Goal: Task Accomplishment & Management: Complete application form

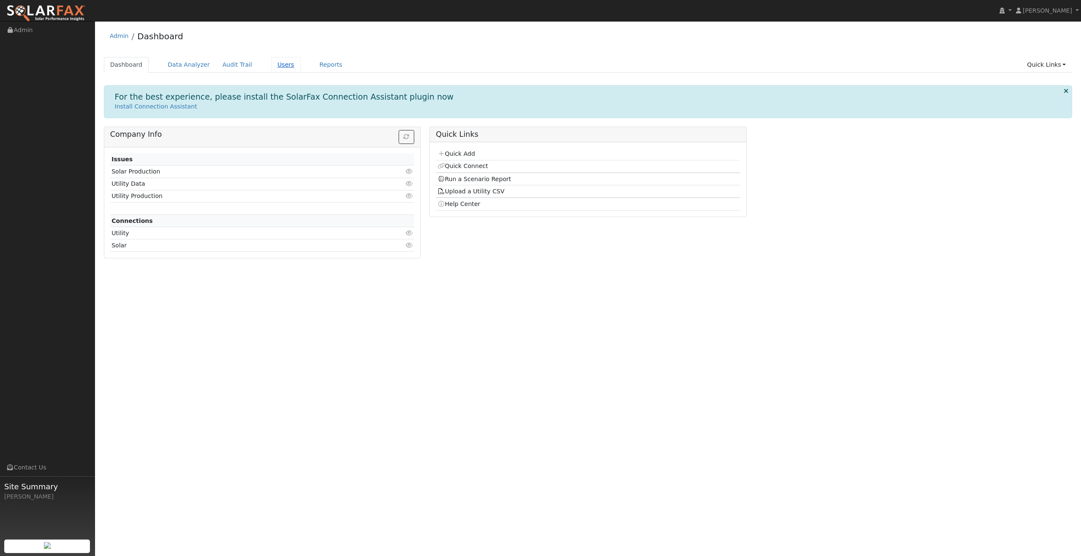
click at [301, 72] on link "Users" at bounding box center [286, 65] width 30 height 16
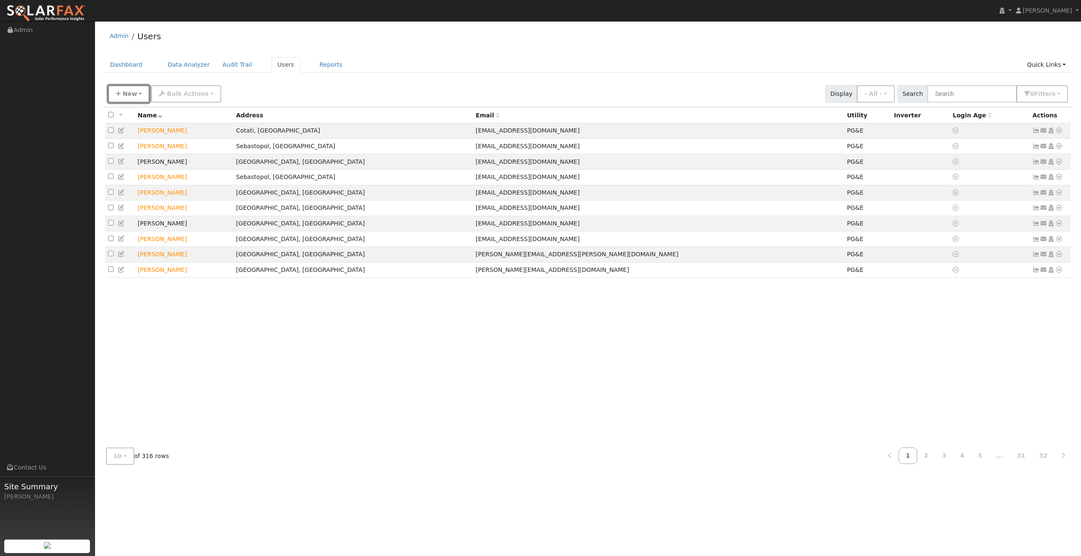
click at [137, 97] on span "New" at bounding box center [129, 93] width 14 height 7
click at [144, 139] on link "Quick Add" at bounding box center [143, 133] width 70 height 12
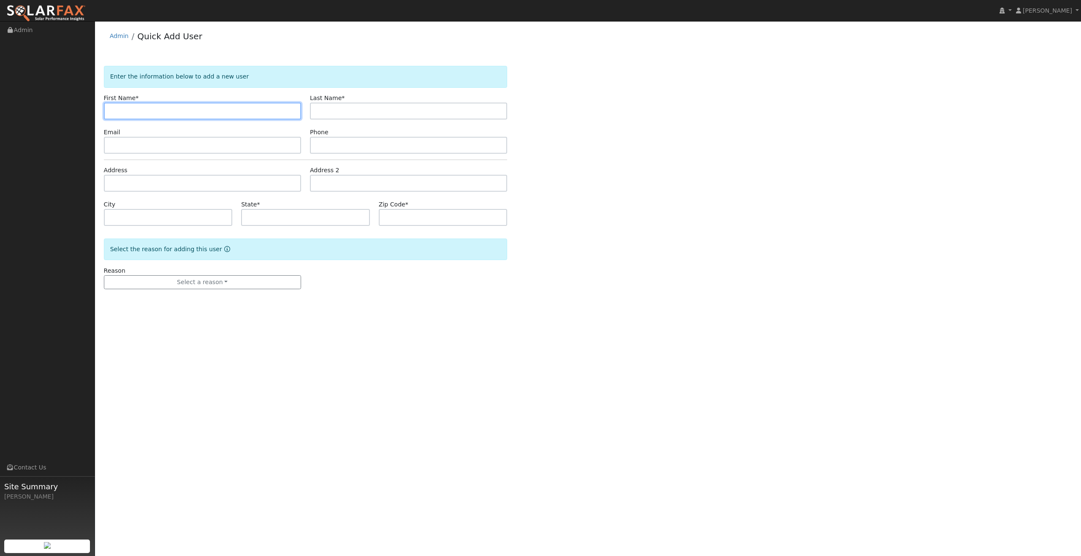
click at [171, 119] on input "text" at bounding box center [202, 111] width 197 height 17
paste input "Nakshdeep Sandhu"
drag, startPoint x: 152, startPoint y: 128, endPoint x: 191, endPoint y: 130, distance: 39.3
click at [191, 119] on input "Nakshdeep Sandhu" at bounding box center [202, 111] width 197 height 17
type input "Nakshdeep"
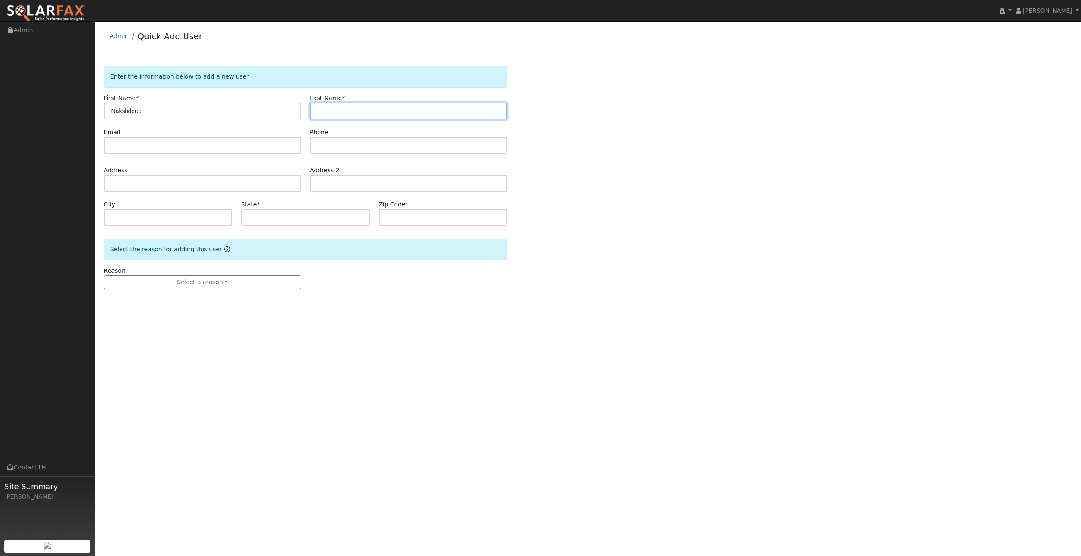
click at [339, 119] on input "text" at bounding box center [408, 111] width 197 height 17
paste input "Sandhu"
type input "Sandhu"
click at [192, 154] on input "text" at bounding box center [202, 145] width 197 height 17
click at [230, 154] on input "text" at bounding box center [202, 145] width 197 height 17
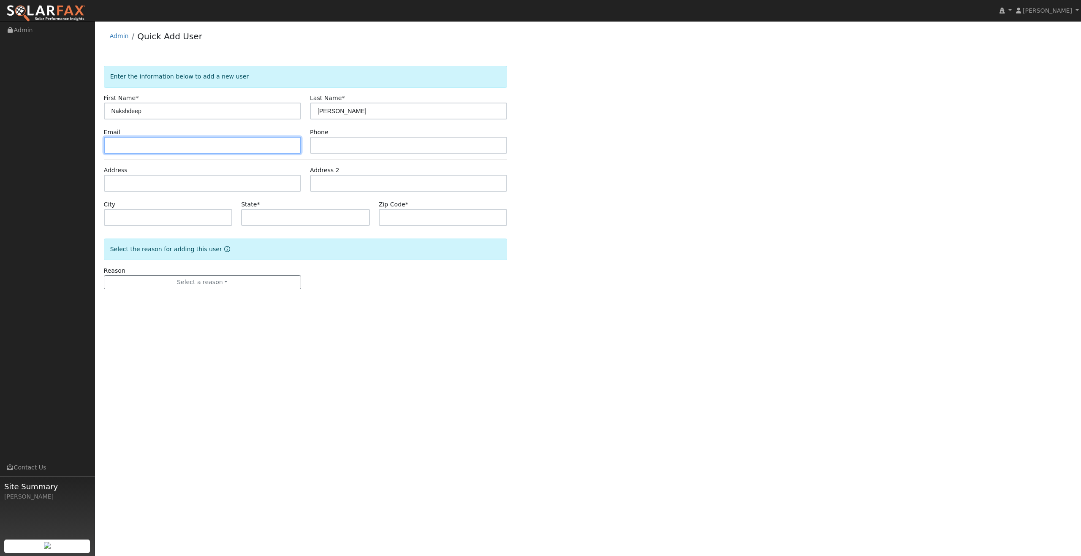
paste input "sandhu_naksh@yahoo.com"
type input "sandhu_naksh@yahoo.com"
click at [329, 154] on input "text" at bounding box center [408, 145] width 197 height 17
paste input "510-361-6719"
type input "510-361-6719"
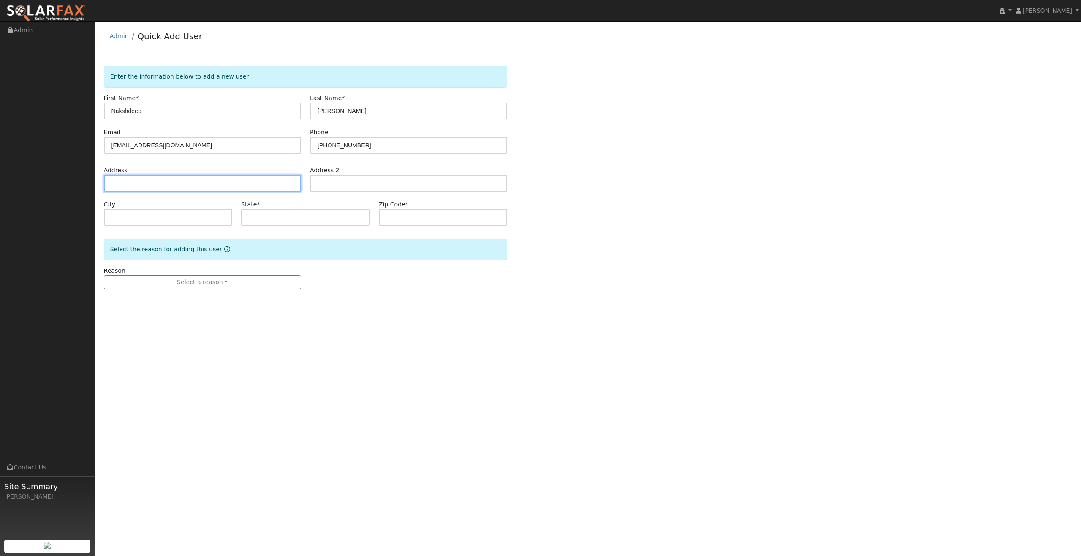
click at [216, 192] on input "text" at bounding box center [202, 183] width 197 height 17
type input "661 Alexandra Drive"
type input "Tracy"
type input "CA"
type input "95304"
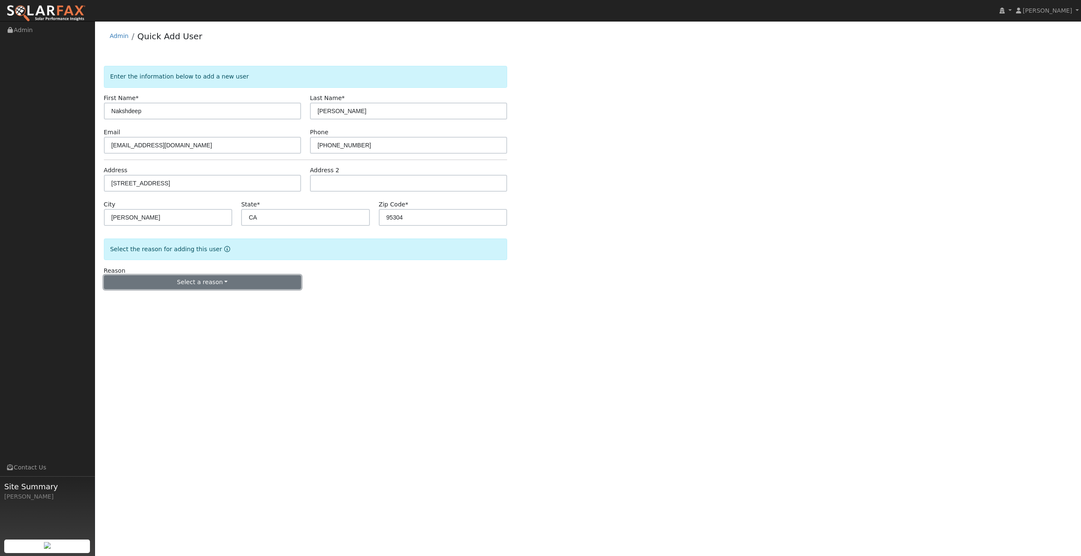
click at [212, 290] on button "Select a reason" at bounding box center [202, 282] width 197 height 14
click at [123, 309] on link "New lead" at bounding box center [150, 303] width 93 height 12
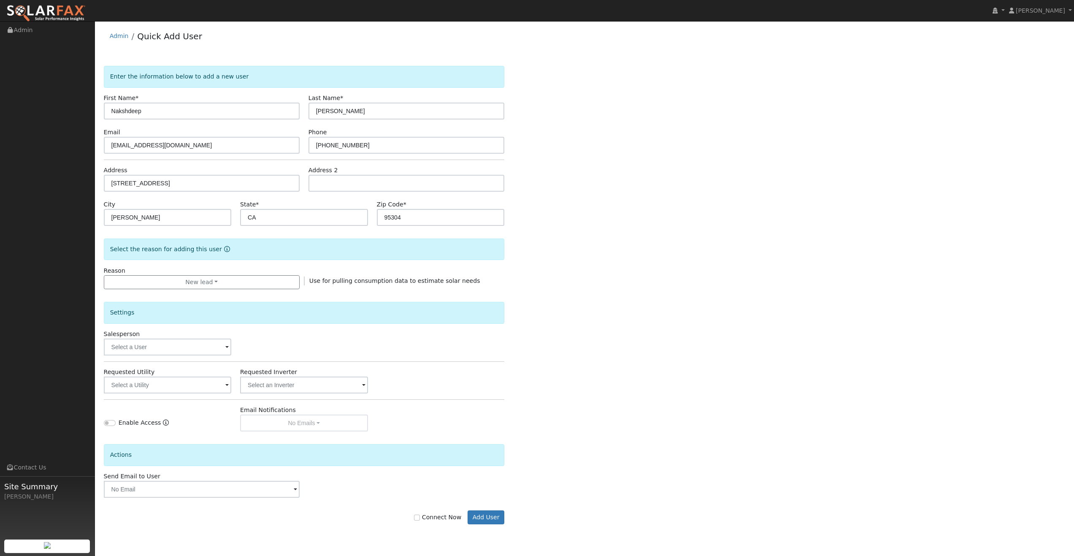
scroll to position [58, 0]
click at [171, 339] on input "text" at bounding box center [167, 347] width 127 height 17
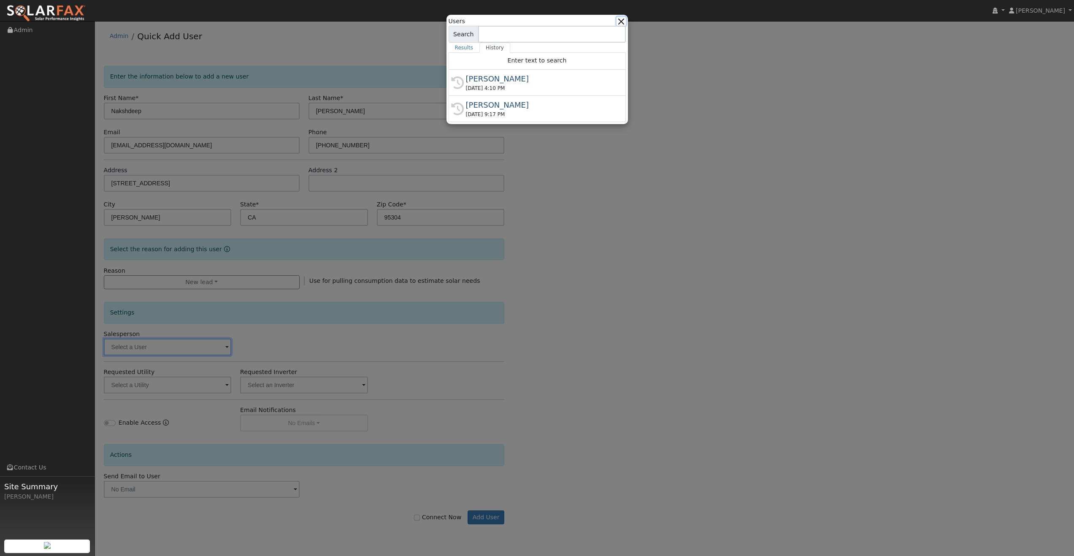
click at [620, 21] on button "button" at bounding box center [621, 21] width 9 height 9
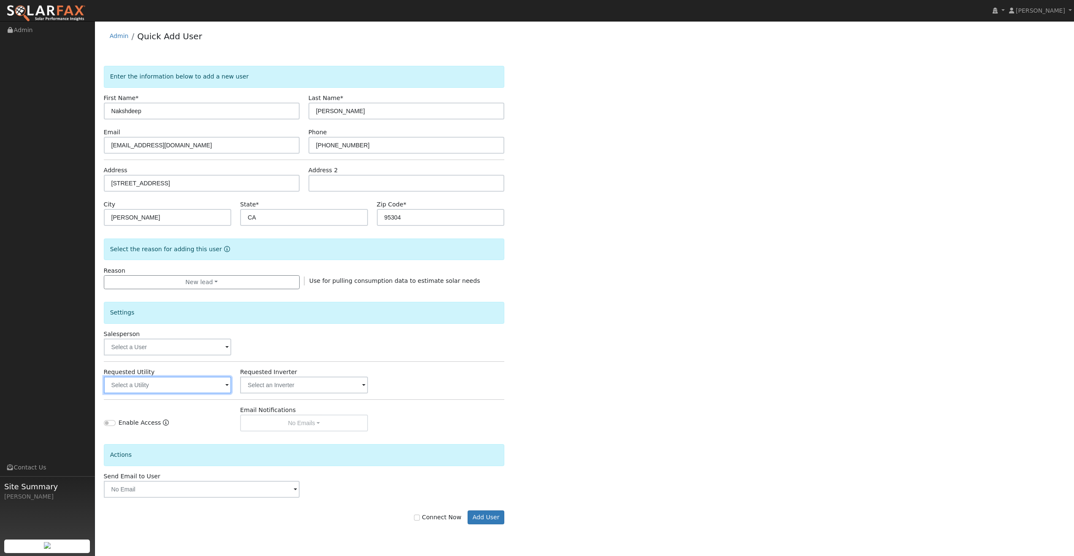
click at [183, 383] on input "text" at bounding box center [167, 385] width 127 height 17
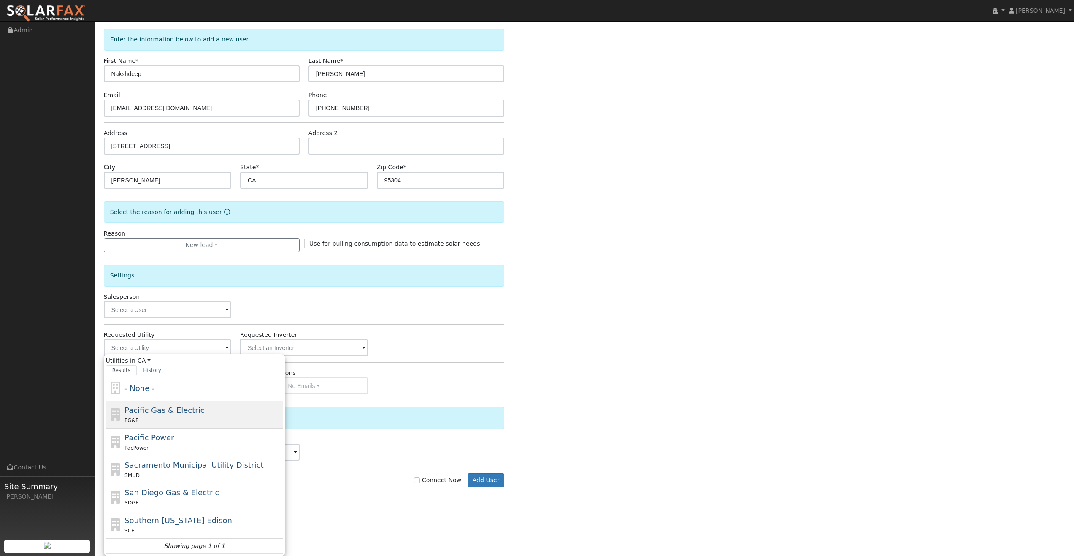
click at [176, 415] on span "Pacific Gas & Electric" at bounding box center [165, 410] width 80 height 9
type input "Pacific Gas & Electric"
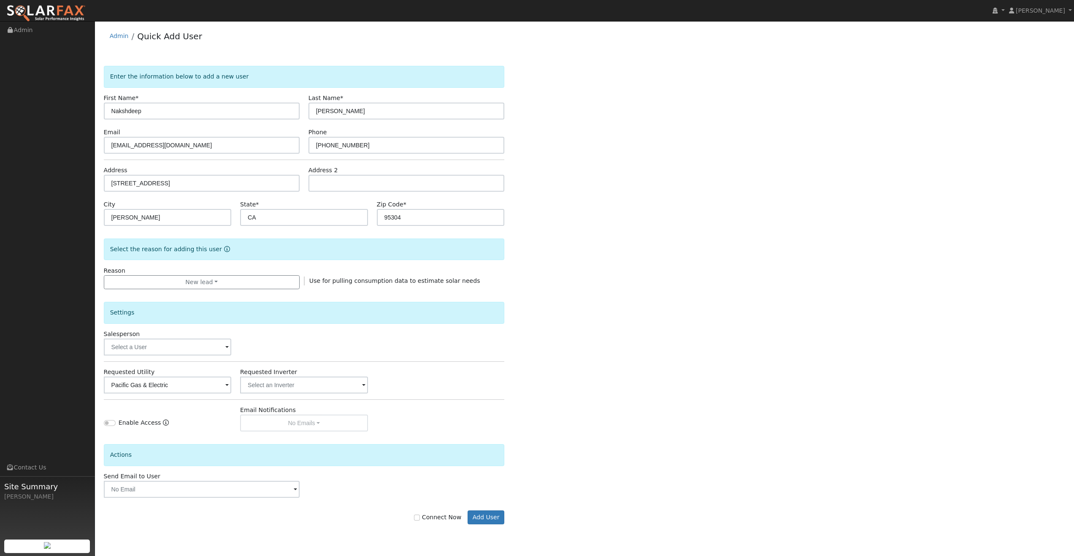
click at [425, 368] on div "Requested Utility Pacific Gas & Electric Requested Inverter" at bounding box center [304, 381] width 410 height 26
click at [152, 497] on input "text" at bounding box center [202, 489] width 196 height 17
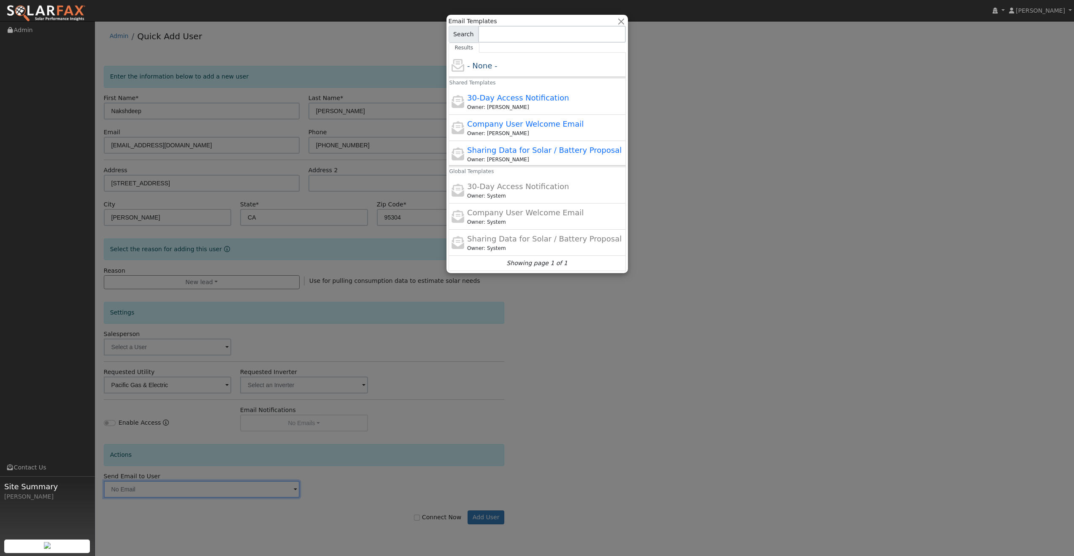
click at [689, 152] on div at bounding box center [537, 278] width 1074 height 556
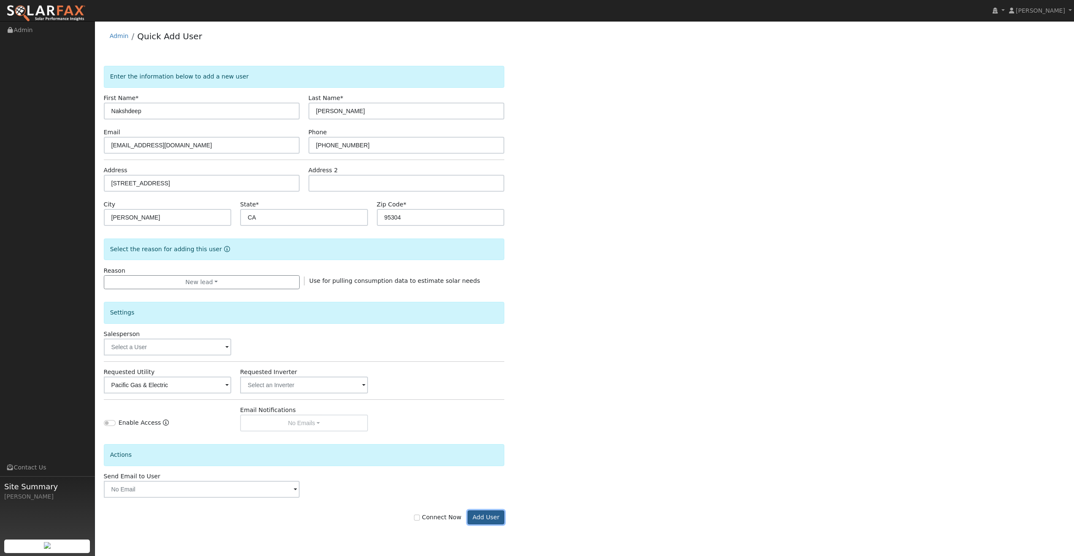
click at [485, 525] on button "Add User" at bounding box center [486, 517] width 37 height 14
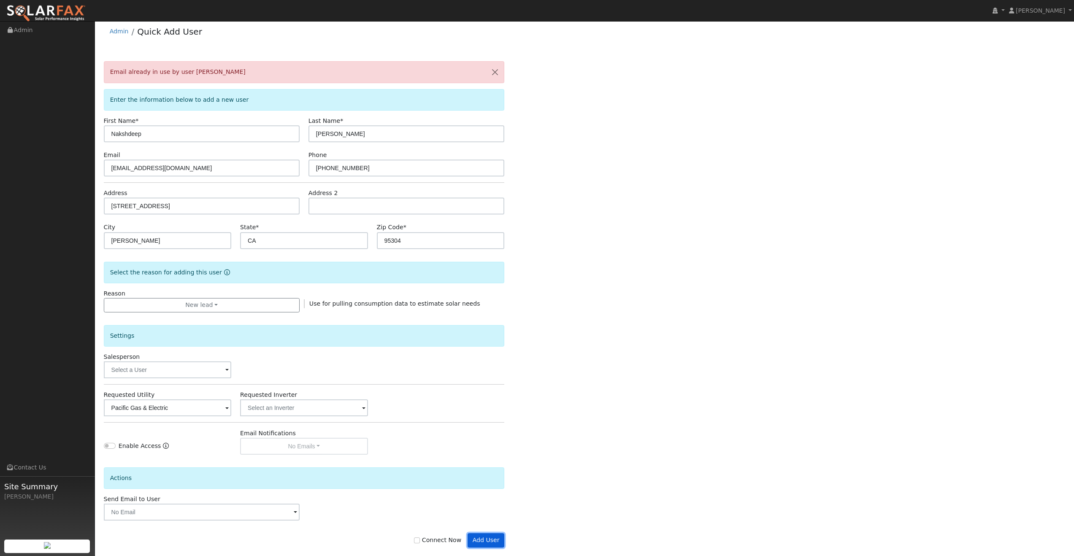
scroll to position [0, 0]
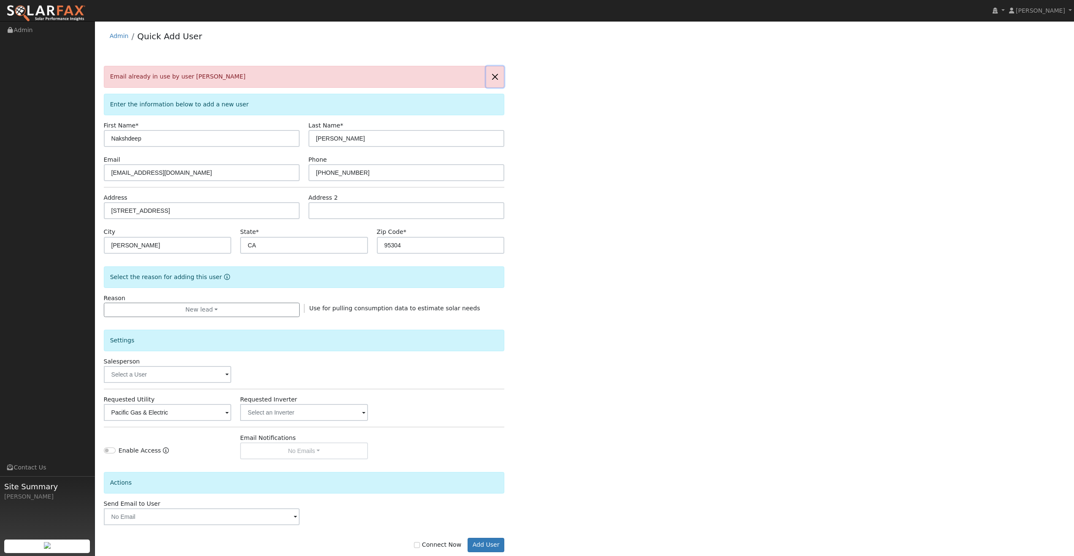
click at [495, 87] on button "button" at bounding box center [495, 76] width 18 height 21
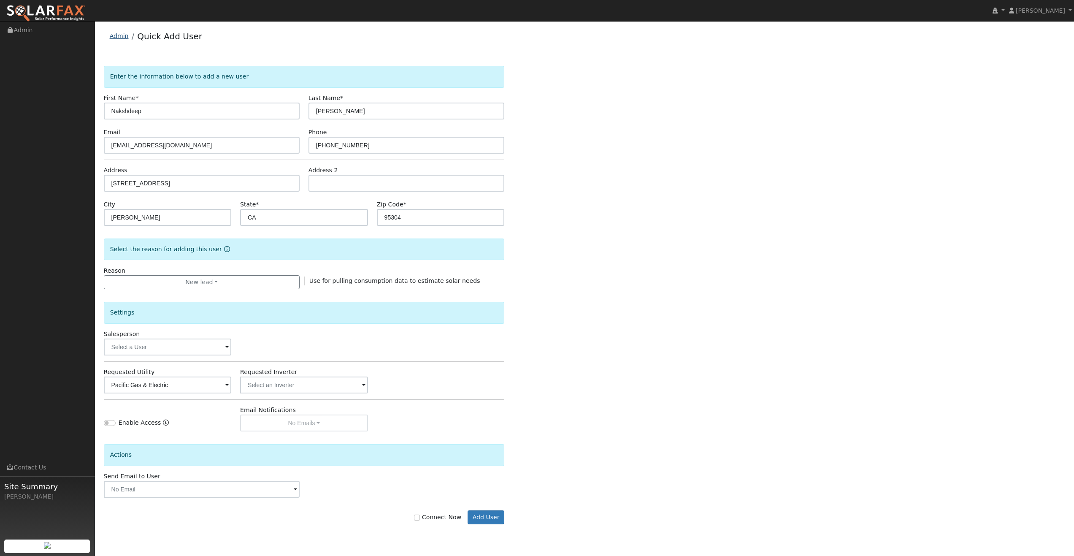
click at [125, 37] on link "Admin" at bounding box center [119, 36] width 19 height 7
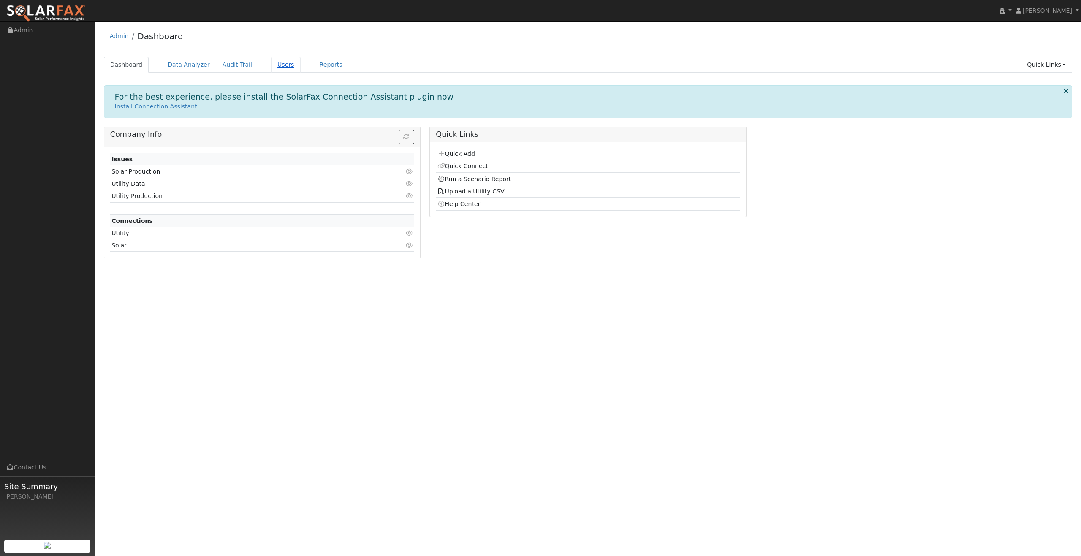
click at [301, 69] on link "Users" at bounding box center [286, 65] width 30 height 16
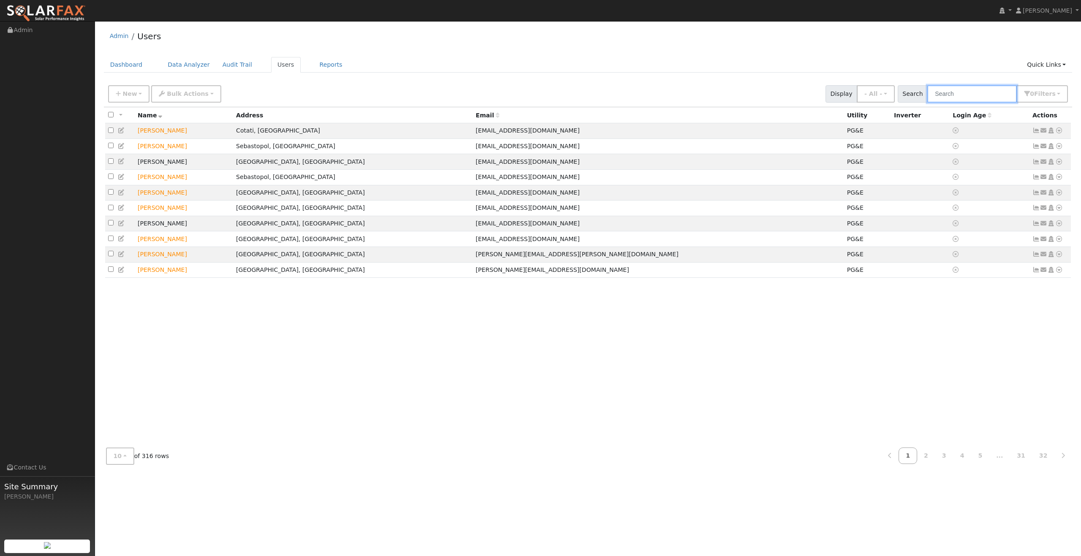
click at [948, 103] on input "text" at bounding box center [971, 93] width 89 height 17
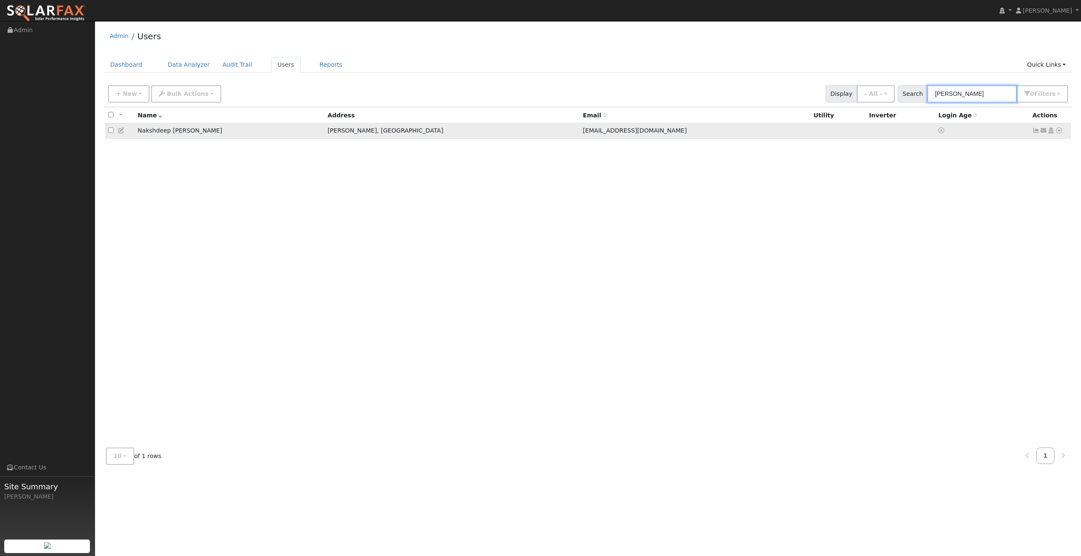
type input "sandhu"
click at [123, 133] on icon at bounding box center [122, 130] width 8 height 6
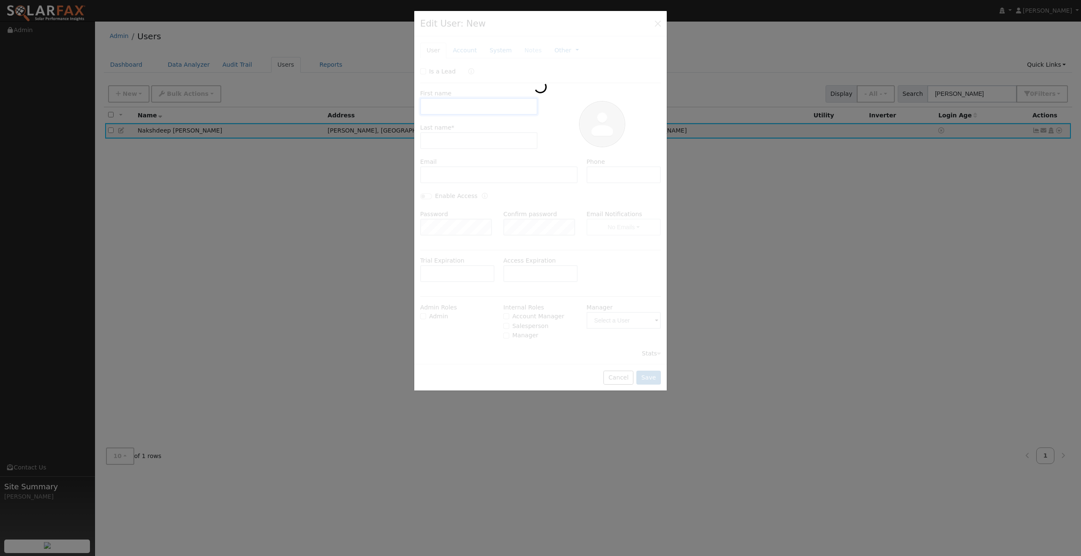
type input "Nakshdeep"
type input "Sandhu"
type input "sandhu_naksh@yahoo.com"
type input "510-361-6719"
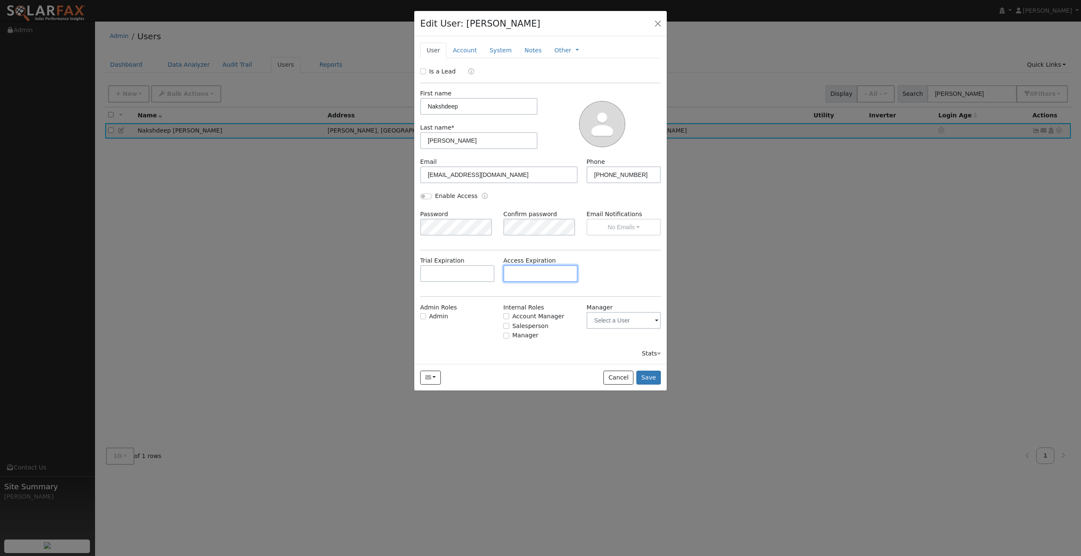
click at [548, 282] on input "text" at bounding box center [540, 273] width 74 height 17
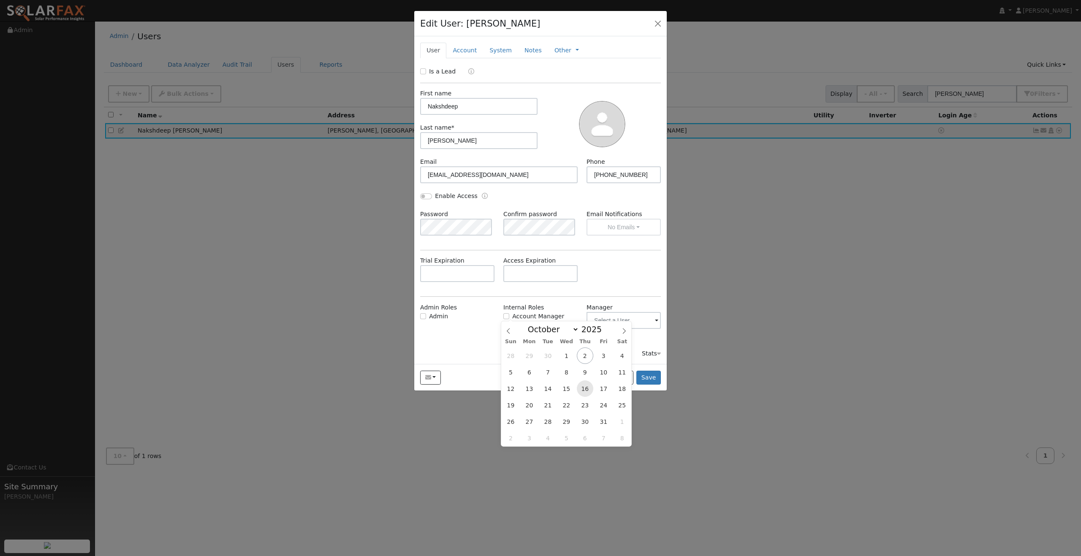
click at [586, 391] on span "16" at bounding box center [585, 388] width 16 height 16
type input "10/16/2025"
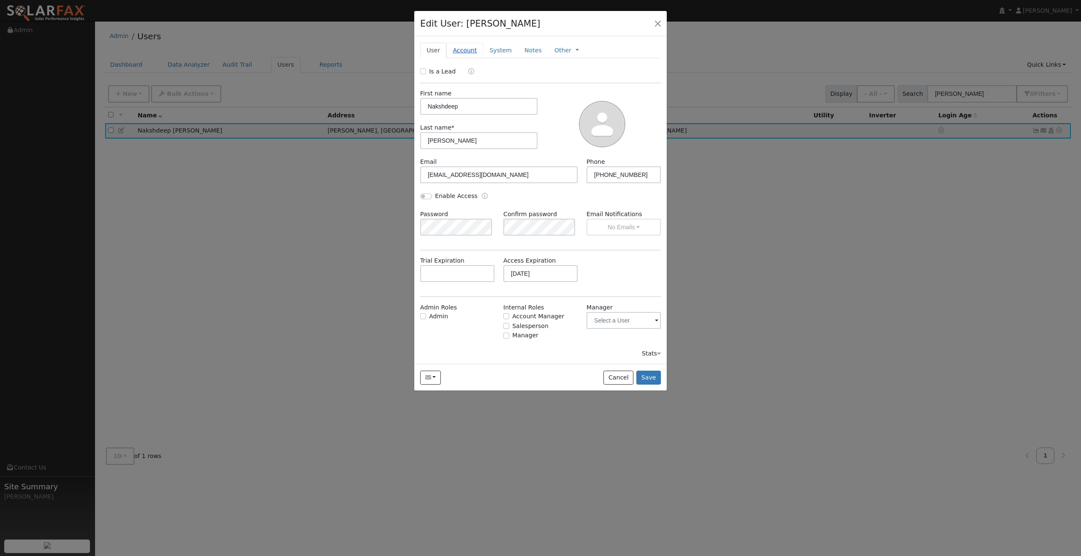
click at [474, 58] on link "Account" at bounding box center [464, 51] width 37 height 16
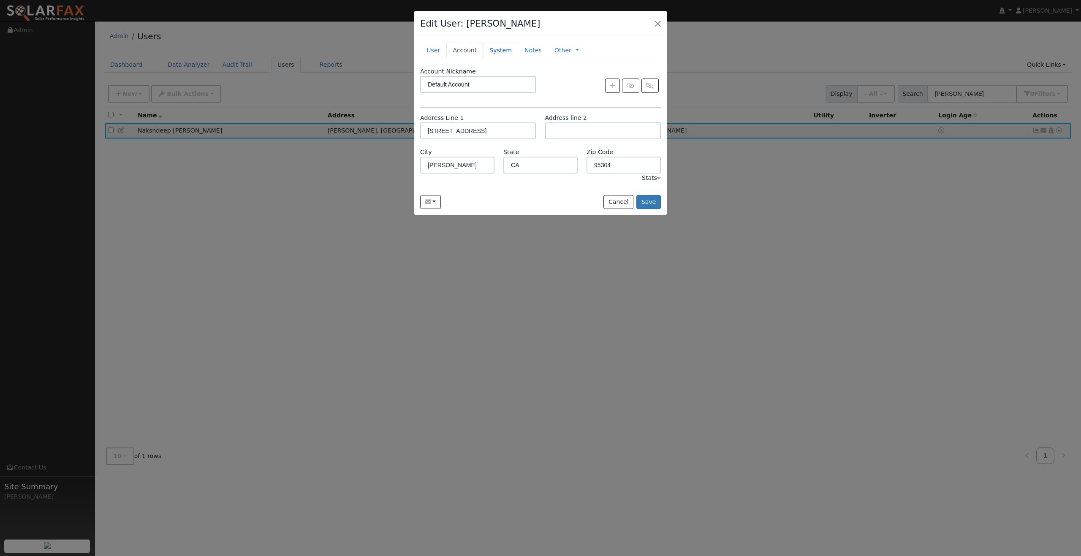
click at [518, 58] on link "System" at bounding box center [500, 51] width 35 height 16
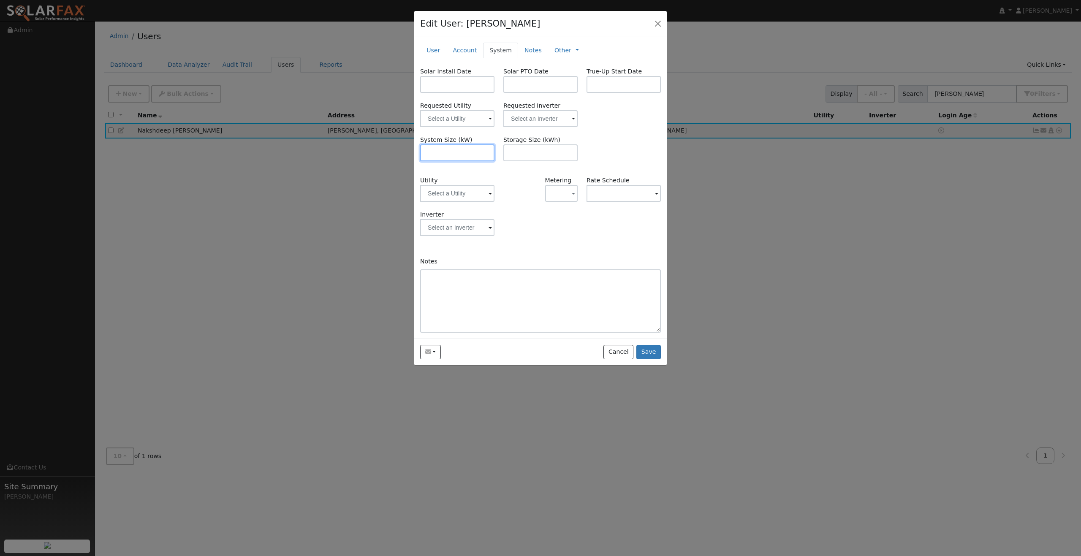
click at [469, 161] on input "text" at bounding box center [457, 152] width 74 height 17
drag, startPoint x: 477, startPoint y: 219, endPoint x: 478, endPoint y: 223, distance: 4.8
click at [477, 202] on input "text" at bounding box center [457, 193] width 74 height 17
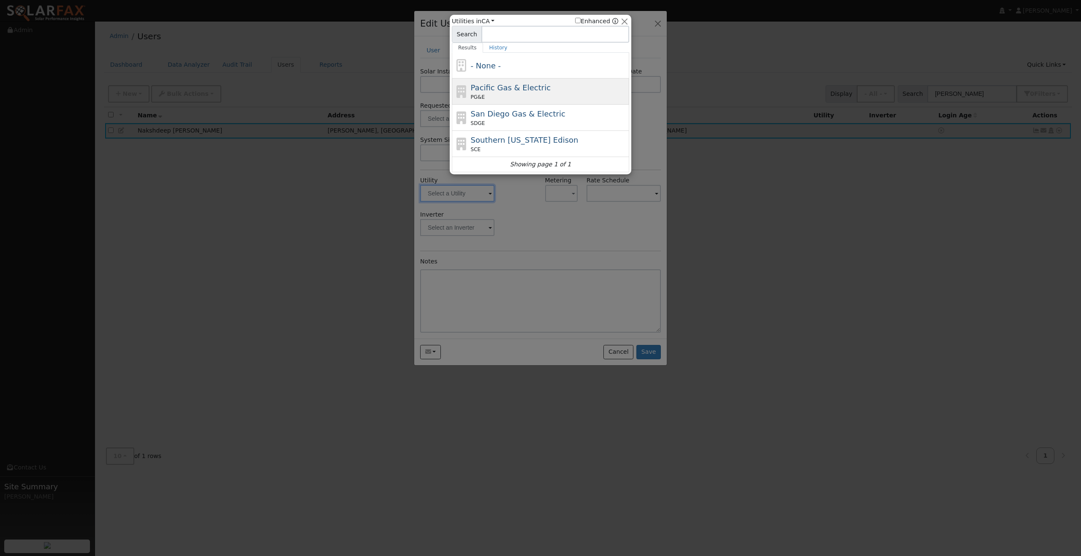
click at [507, 99] on div "PG&E" at bounding box center [549, 97] width 157 height 8
type input "PG&E"
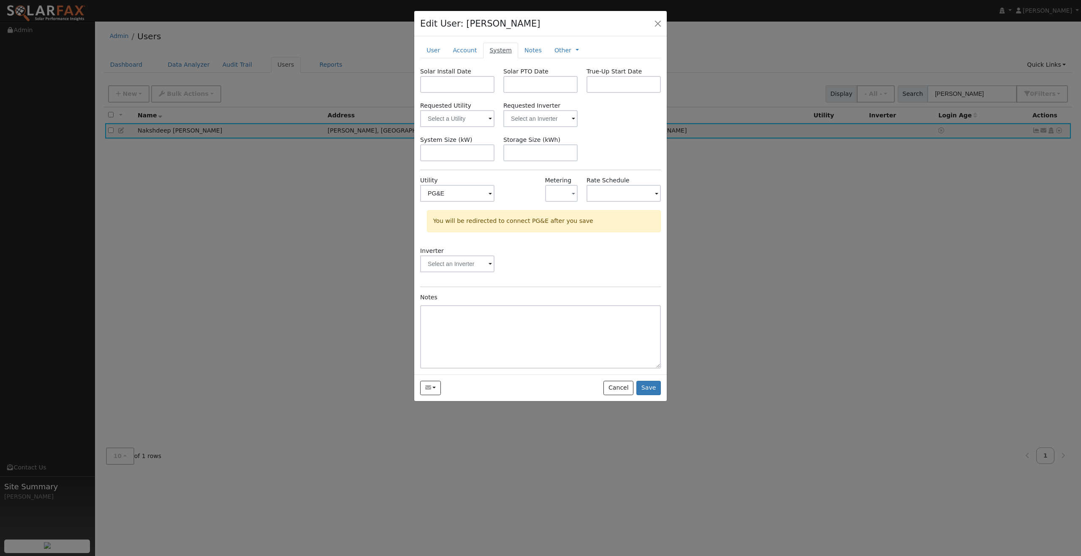
click at [518, 58] on link "System" at bounding box center [500, 51] width 35 height 16
click at [478, 202] on input "PG&E" at bounding box center [457, 193] width 74 height 17
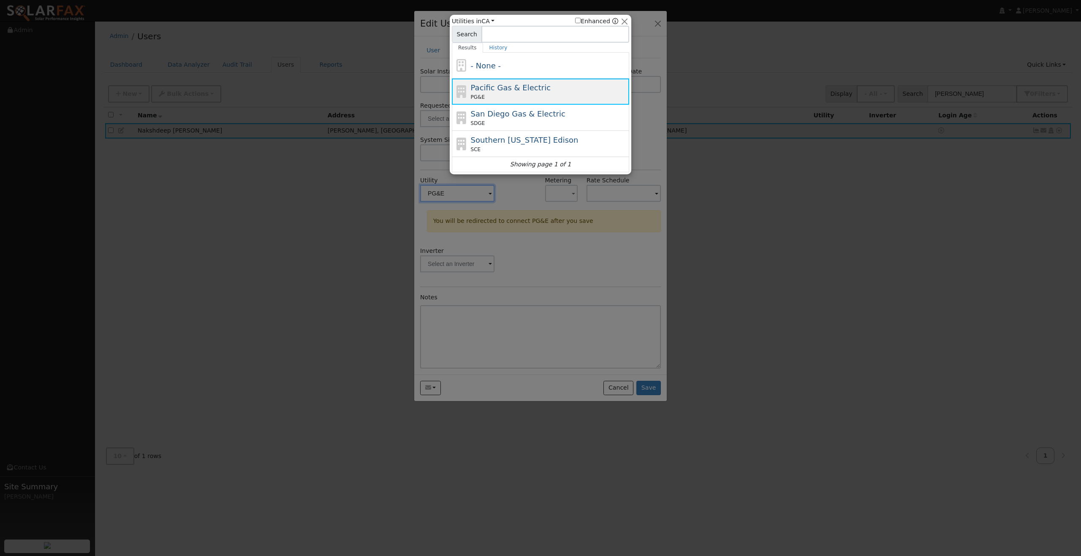
click at [518, 92] on span "Pacific Gas & Electric" at bounding box center [511, 87] width 80 height 9
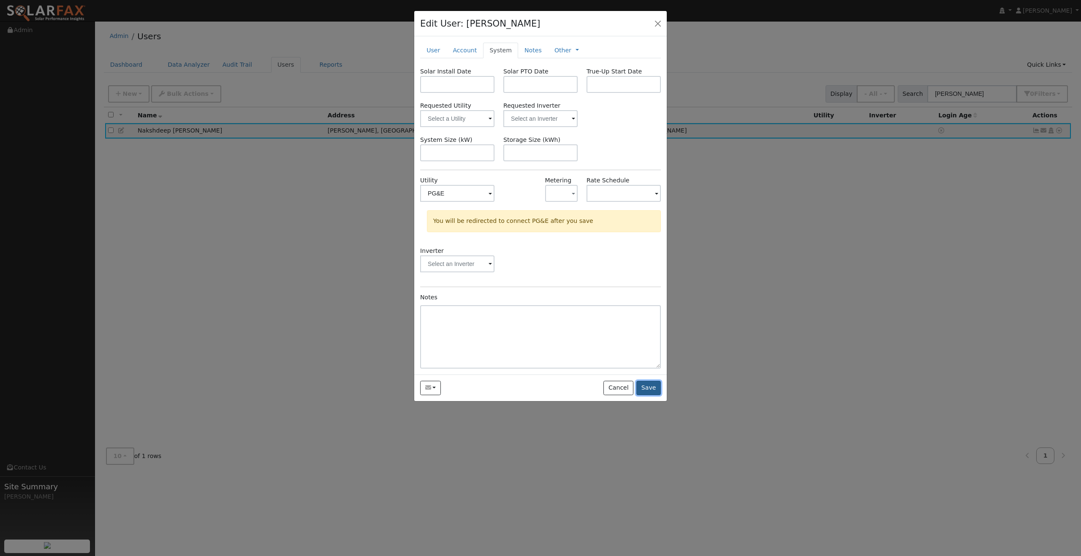
click at [648, 395] on button "Save" at bounding box center [648, 388] width 24 height 14
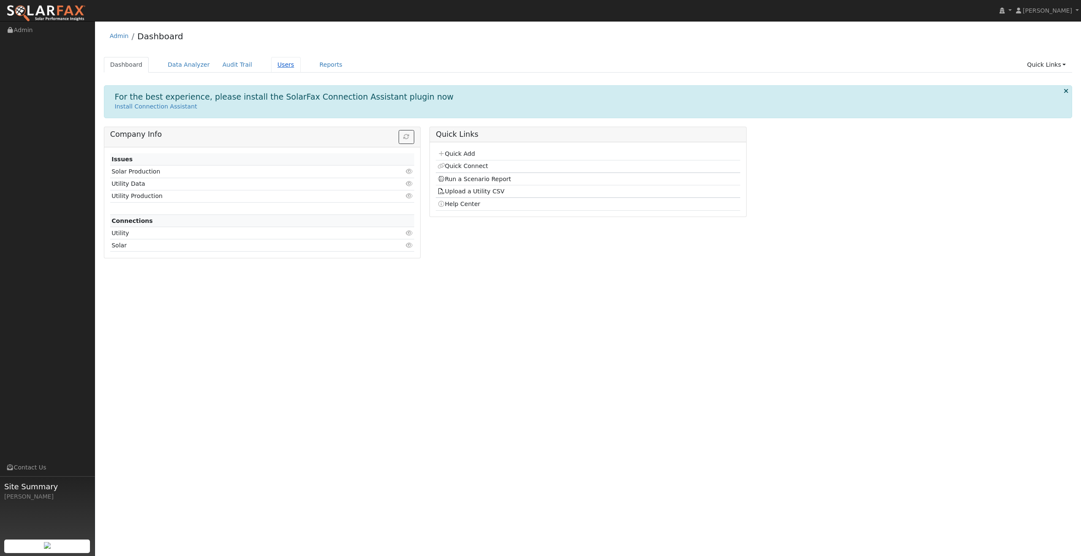
click at [301, 72] on link "Users" at bounding box center [286, 65] width 30 height 16
